Goal: Task Accomplishment & Management: Manage account settings

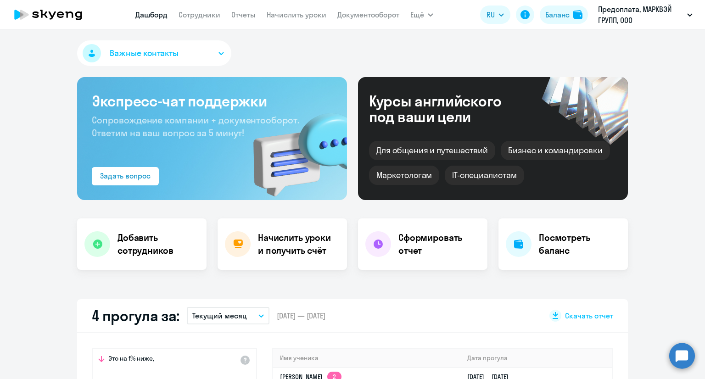
select select "30"
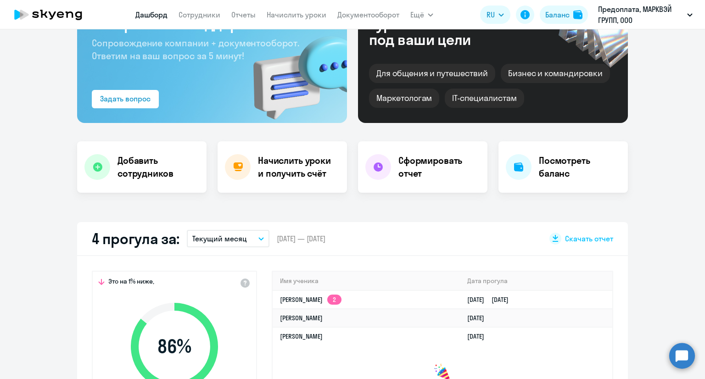
scroll to position [184, 0]
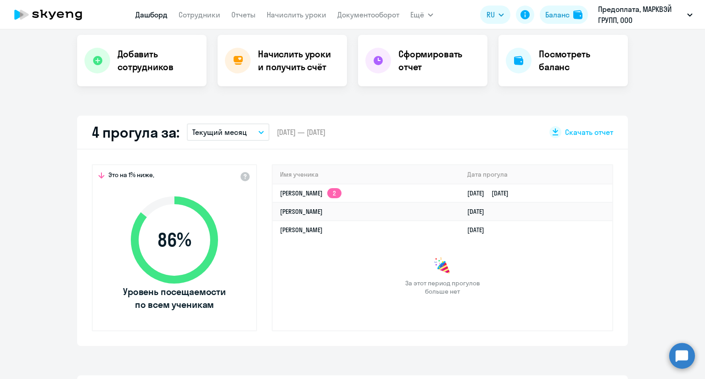
click at [236, 133] on p "Текущий месяц" at bounding box center [219, 132] width 55 height 11
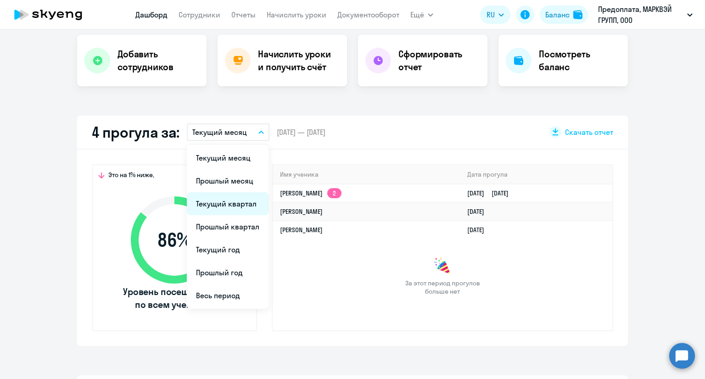
click at [230, 203] on li "Текущий квартал" at bounding box center [228, 203] width 82 height 23
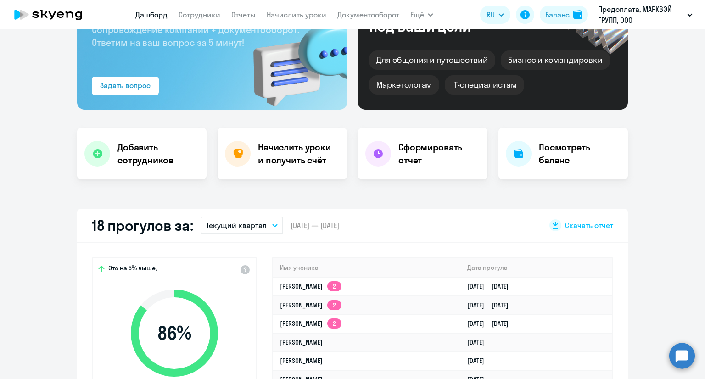
scroll to position [0, 0]
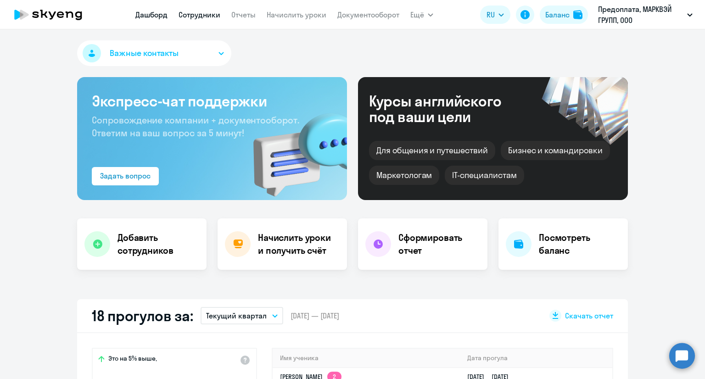
click at [202, 14] on link "Сотрудники" at bounding box center [200, 14] width 42 height 9
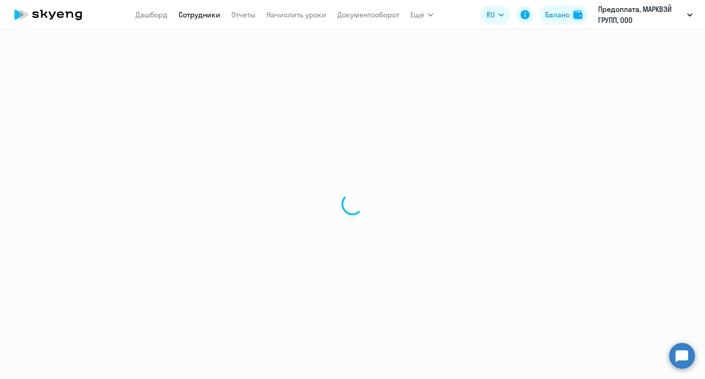
select select "30"
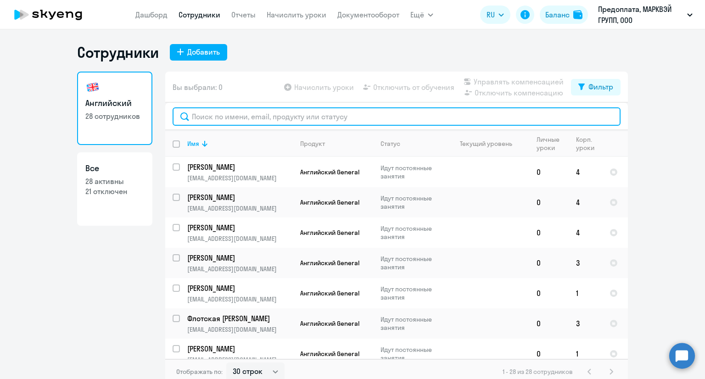
click at [316, 115] on input "text" at bounding box center [397, 116] width 448 height 18
type input "ь"
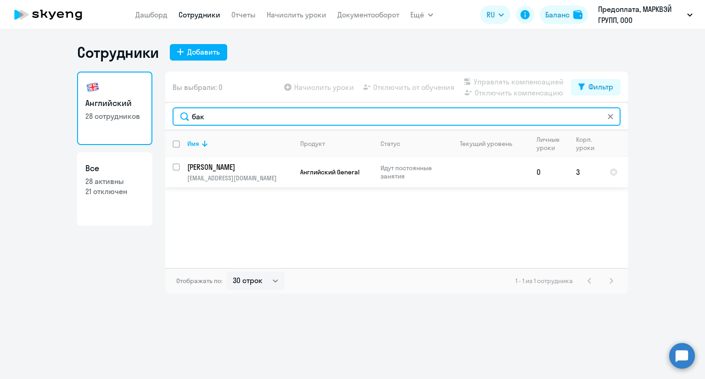
type input "бак"
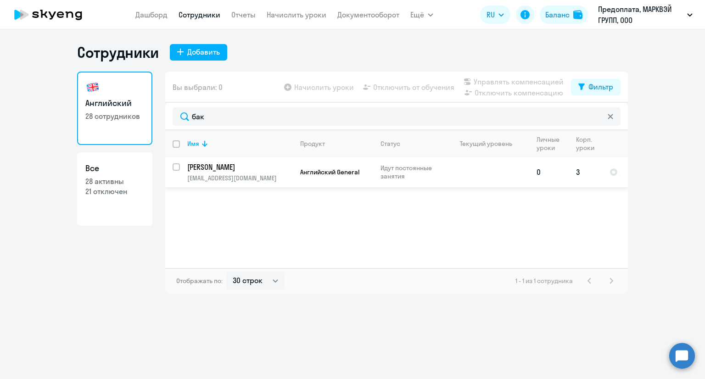
click at [202, 168] on p "[PERSON_NAME]" at bounding box center [239, 167] width 104 height 10
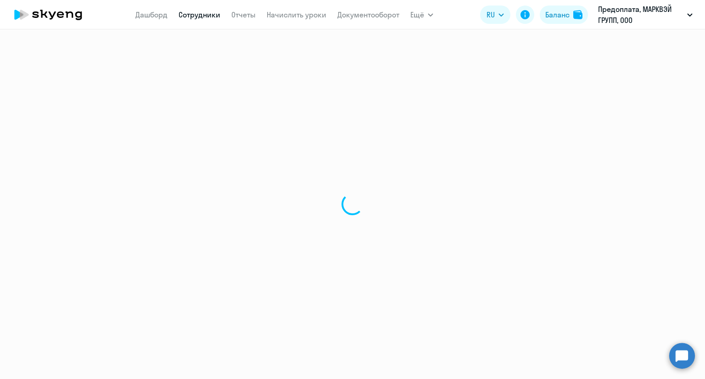
select select "english"
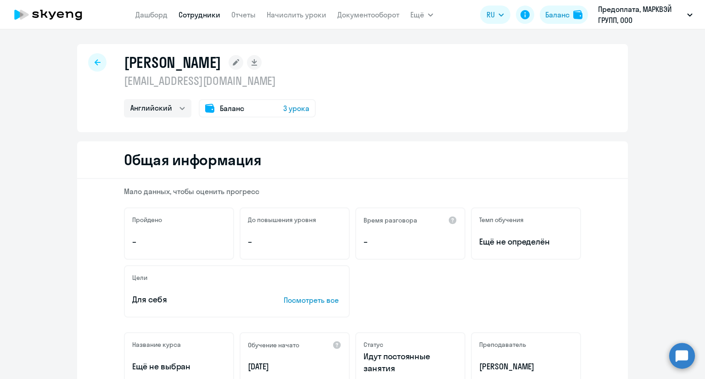
select select "30"
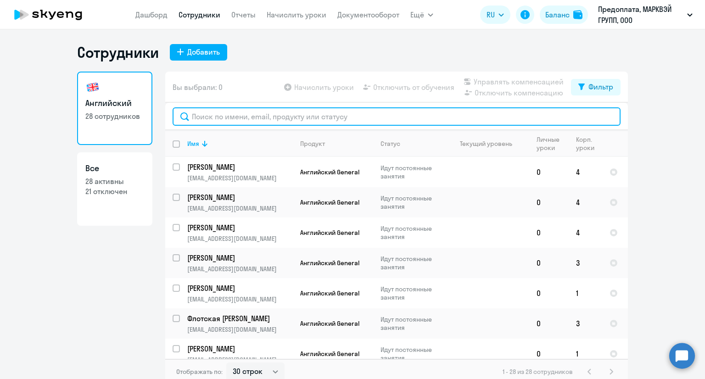
click at [328, 125] on input "text" at bounding box center [397, 116] width 448 height 18
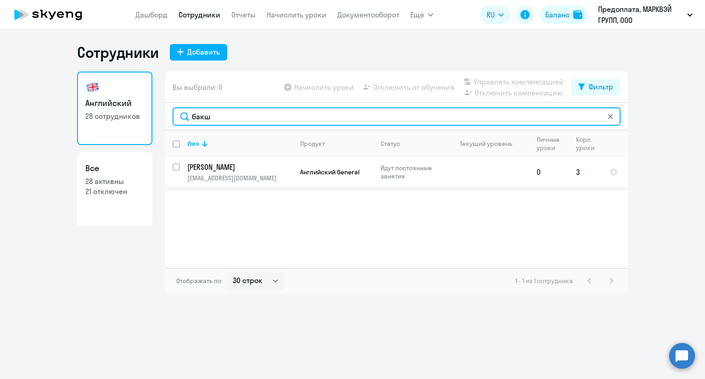
type input "бакш"
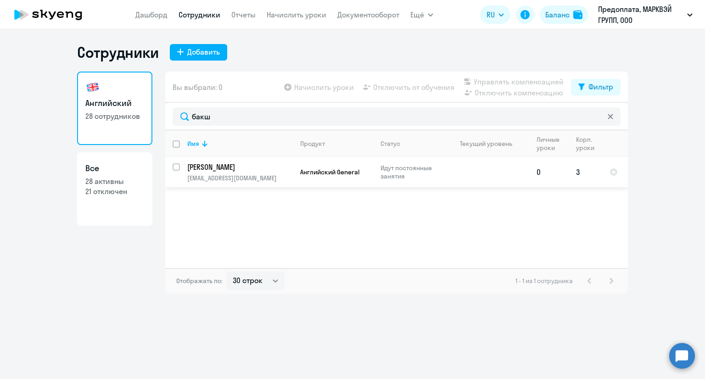
click at [174, 167] on input "select row 42370210" at bounding box center [182, 172] width 18 height 18
checkbox input "true"
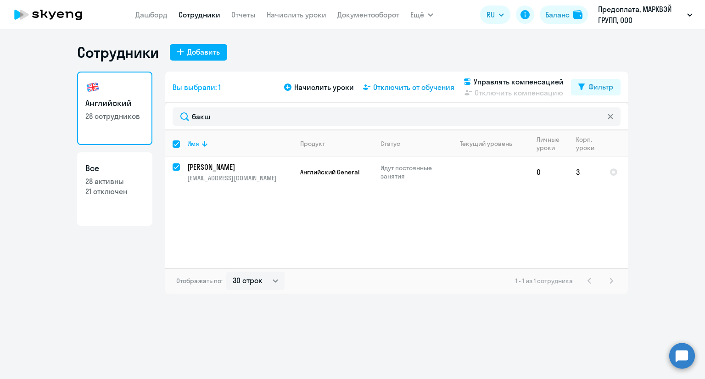
click at [390, 90] on span "Отключить от обучения" at bounding box center [413, 87] width 81 height 11
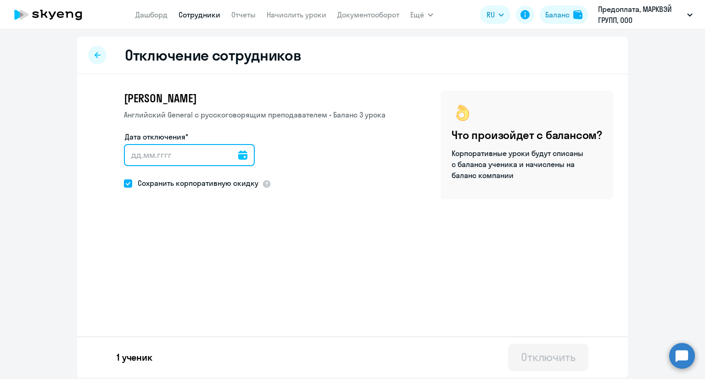
click at [232, 151] on input "Дата отключения*" at bounding box center [189, 155] width 131 height 22
click at [238, 153] on icon at bounding box center [242, 155] width 9 height 9
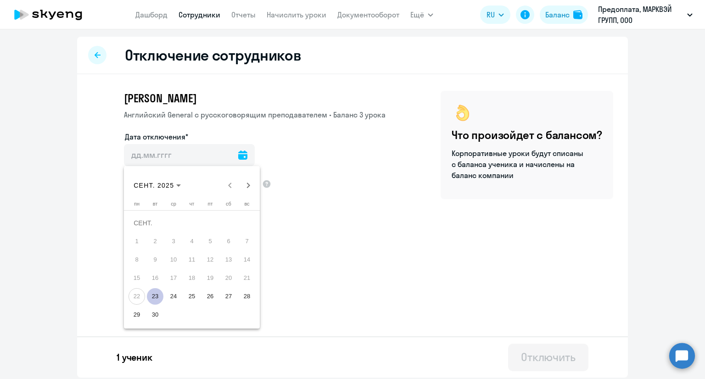
click at [158, 296] on span "23" at bounding box center [155, 296] width 17 height 17
type input "[DATE]"
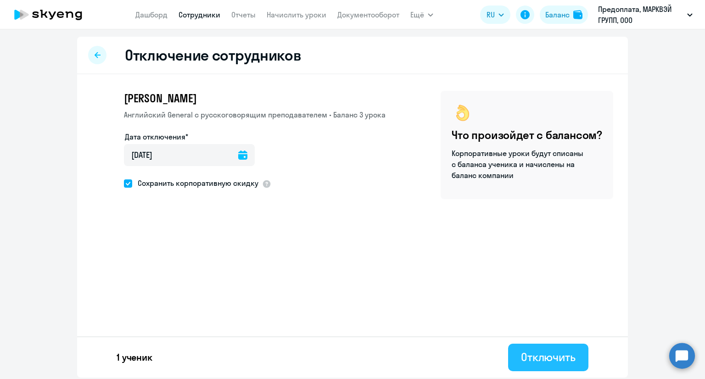
click at [536, 355] on div "Отключить" at bounding box center [548, 357] width 55 height 15
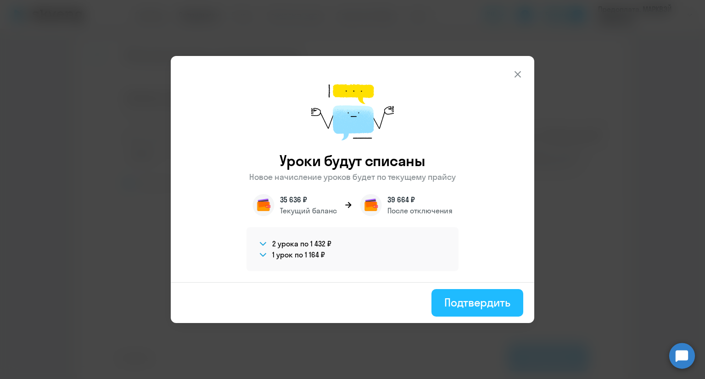
click at [474, 305] on div "Подтвердить" at bounding box center [477, 302] width 66 height 15
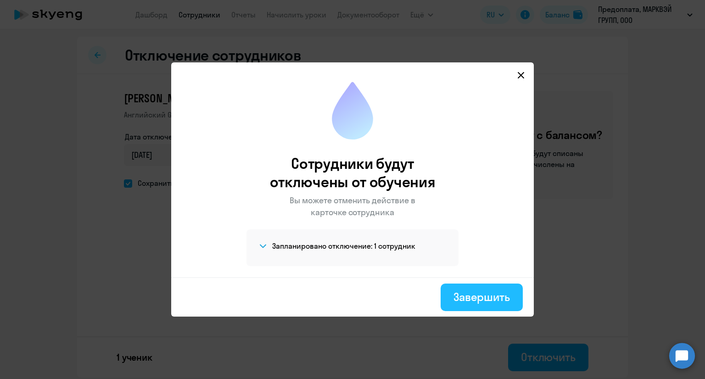
click at [485, 294] on div "Завершить" at bounding box center [481, 297] width 56 height 15
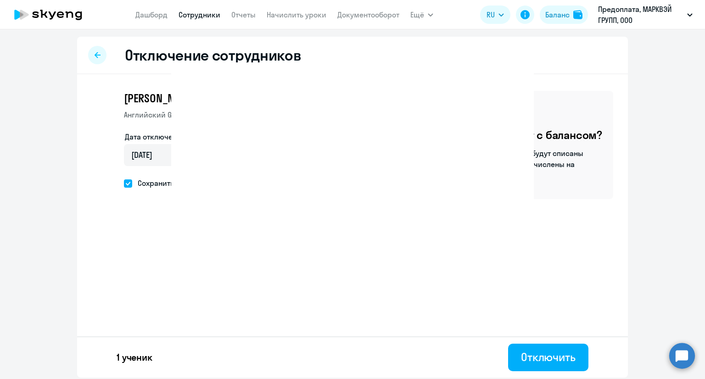
select select "30"
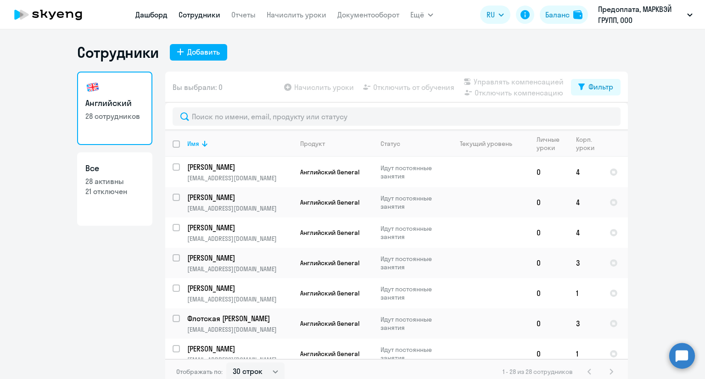
click at [153, 15] on link "Дашборд" at bounding box center [151, 14] width 32 height 9
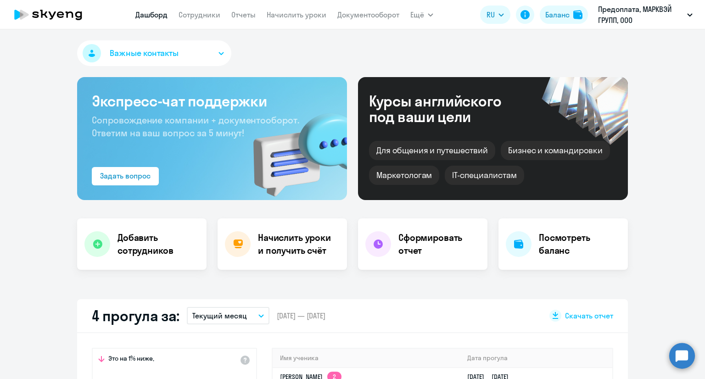
select select "30"
click at [184, 17] on link "Сотрудники" at bounding box center [200, 14] width 42 height 9
select select "30"
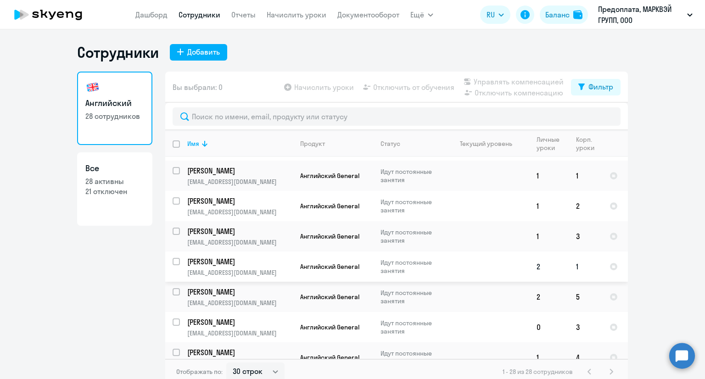
scroll to position [643, 0]
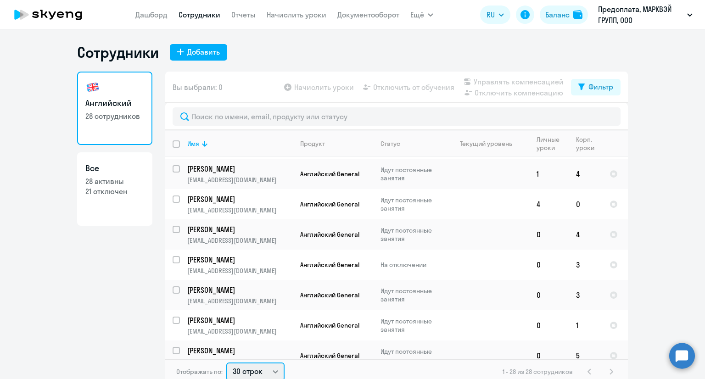
click at [259, 367] on select "30 строк 50 строк 100 строк" at bounding box center [255, 372] width 58 height 18
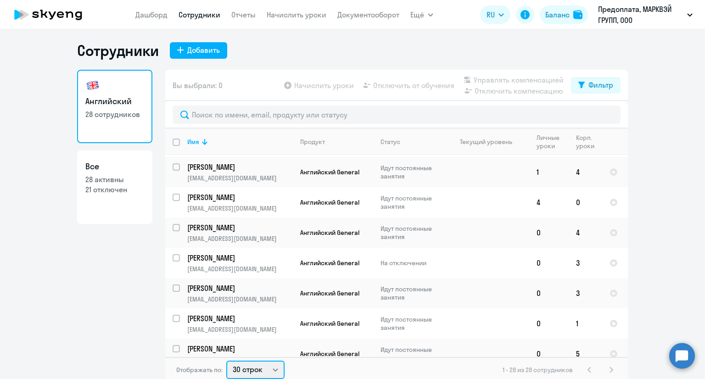
click at [226, 361] on select "30 строк 50 строк 100 строк" at bounding box center [255, 370] width 58 height 18
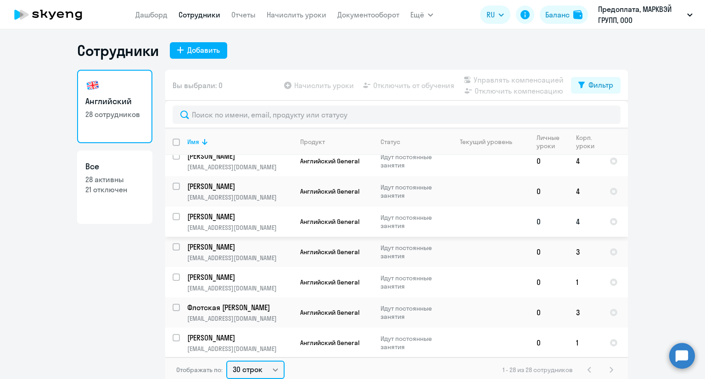
scroll to position [0, 0]
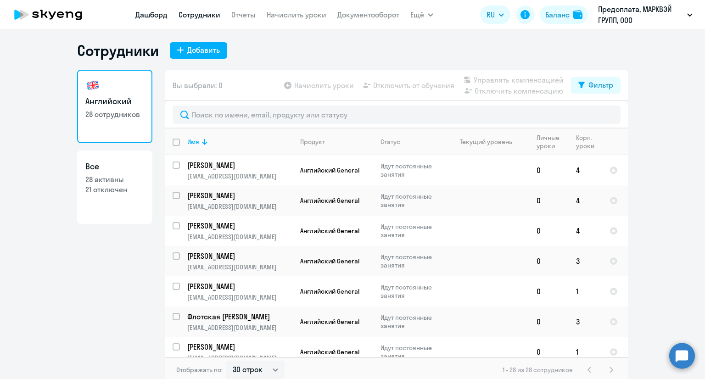
click at [155, 15] on link "Дашборд" at bounding box center [151, 14] width 32 height 9
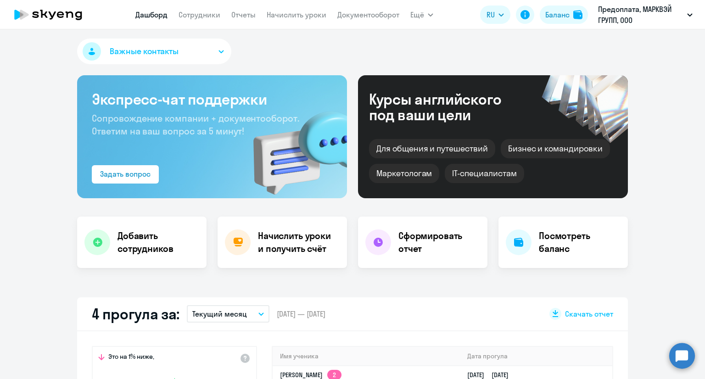
select select "30"
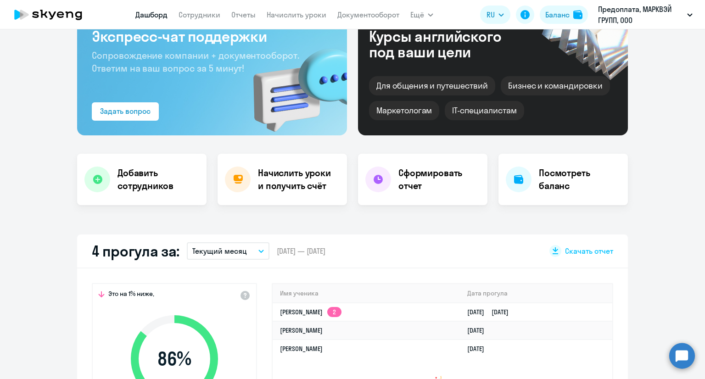
scroll to position [140, 0]
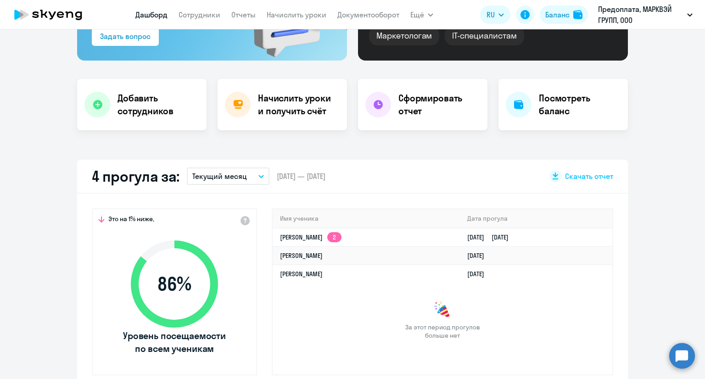
click at [227, 182] on button "Текущий месяц" at bounding box center [228, 176] width 83 height 17
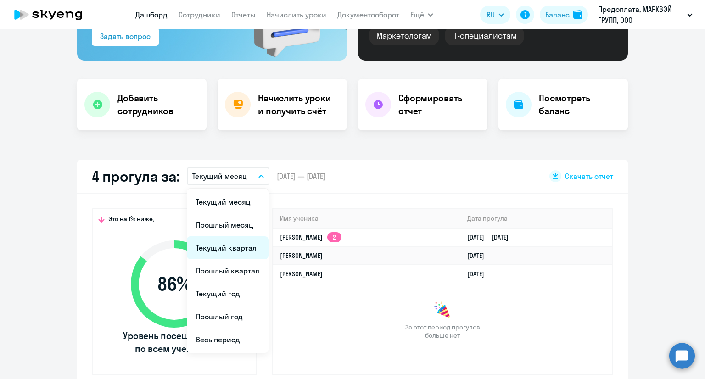
click at [235, 244] on li "Текущий квартал" at bounding box center [228, 247] width 82 height 23
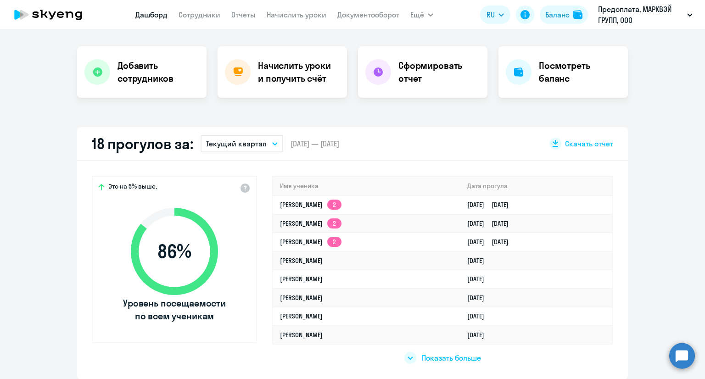
scroll to position [185, 0]
